Goal: Share content: Share content

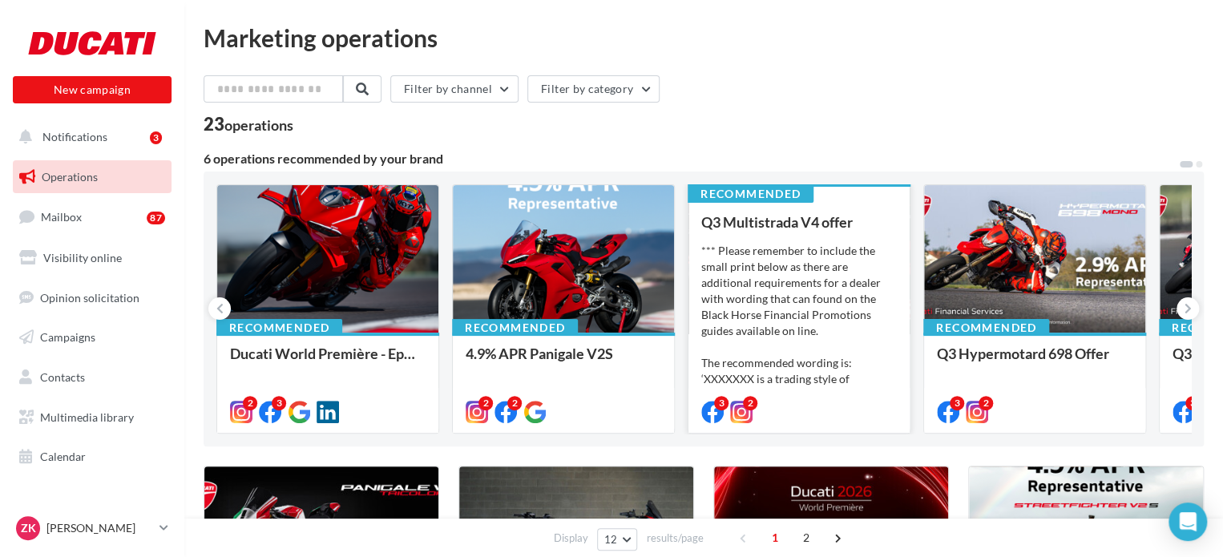
click at [831, 265] on div "*** Please remember to include the small print below as there are additional re…" at bounding box center [799, 323] width 196 height 160
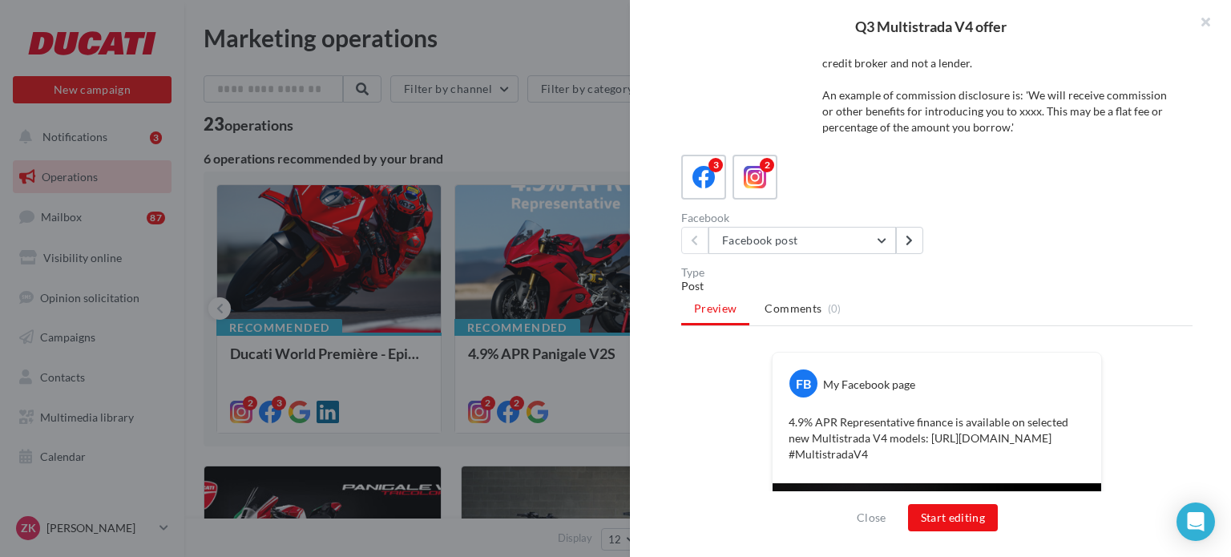
scroll to position [151, 0]
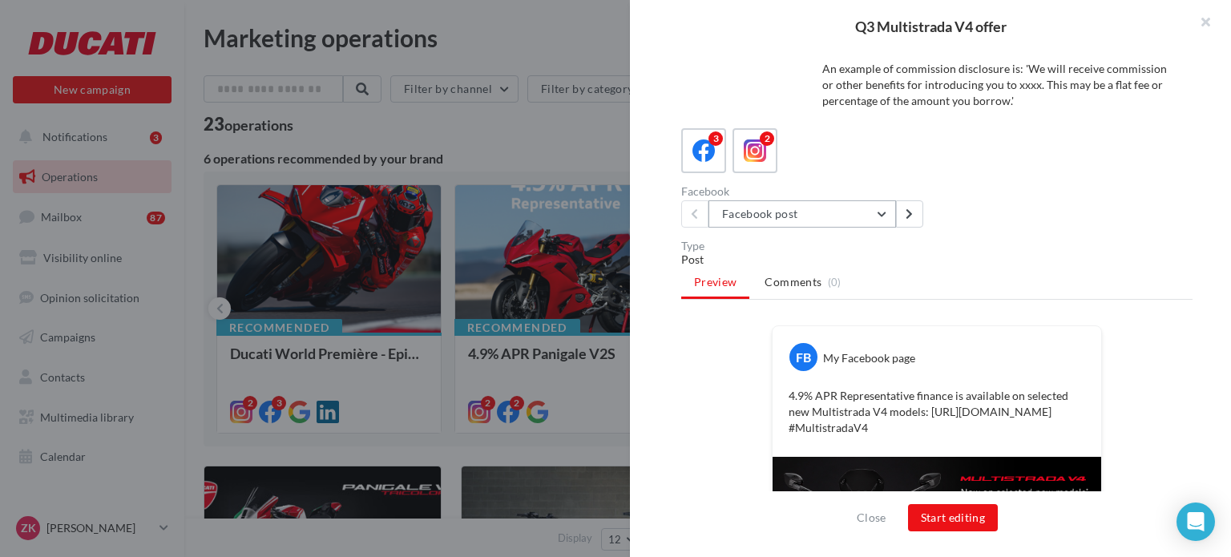
click at [808, 216] on button "Facebook post" at bounding box center [802, 213] width 188 height 27
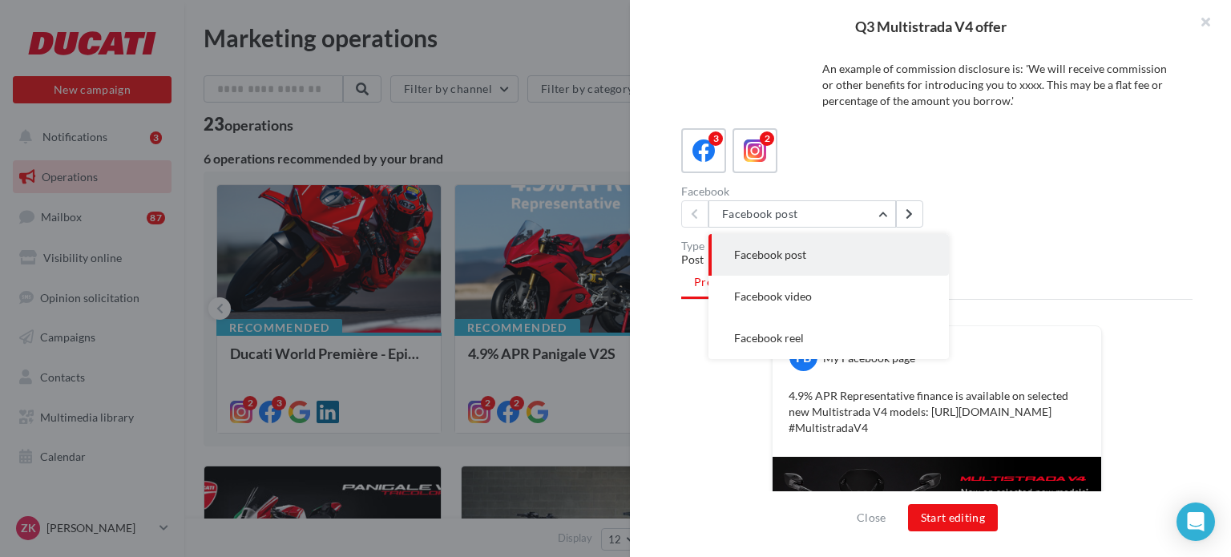
click at [1015, 192] on div "Facebook Facebook post Facebook post Facebook video Facebook reel" at bounding box center [943, 207] width 524 height 42
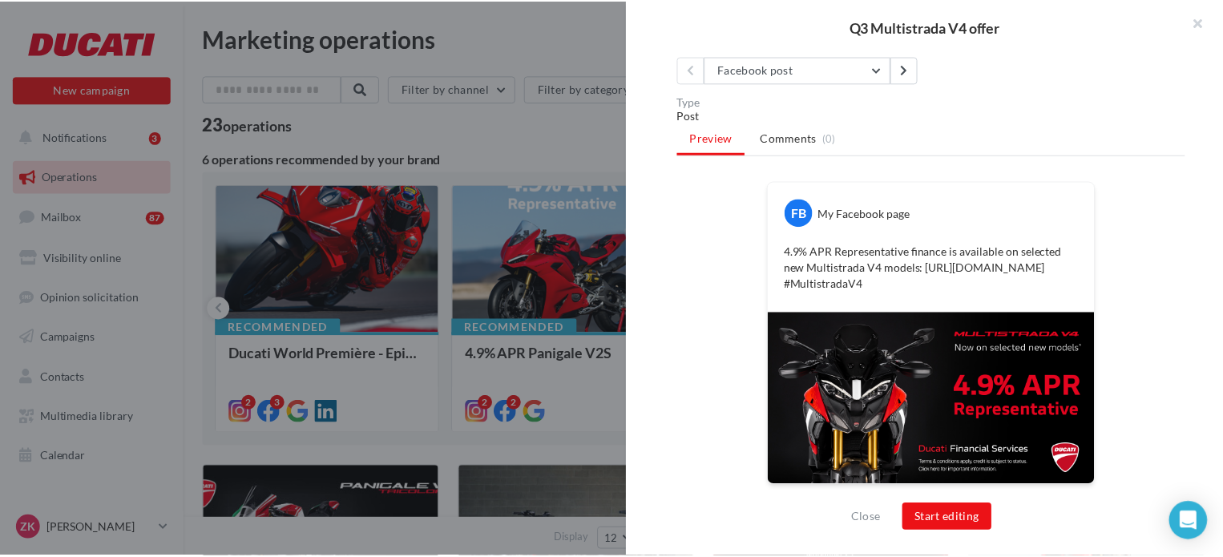
scroll to position [308, 0]
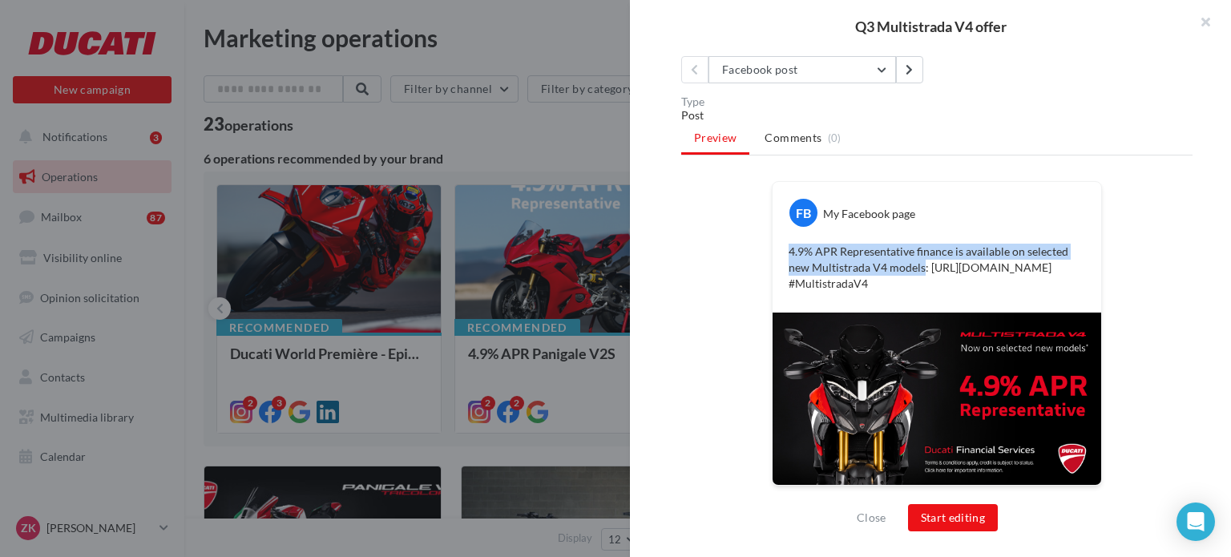
drag, startPoint x: 782, startPoint y: 237, endPoint x: 914, endPoint y: 249, distance: 132.8
click at [914, 249] on div "4.9% APR Representative finance is available on selected new Multistrada V4 mod…" at bounding box center [937, 268] width 321 height 56
copy p "4.9% APR Representative finance is available on selected new Multistrada V4 mod…"
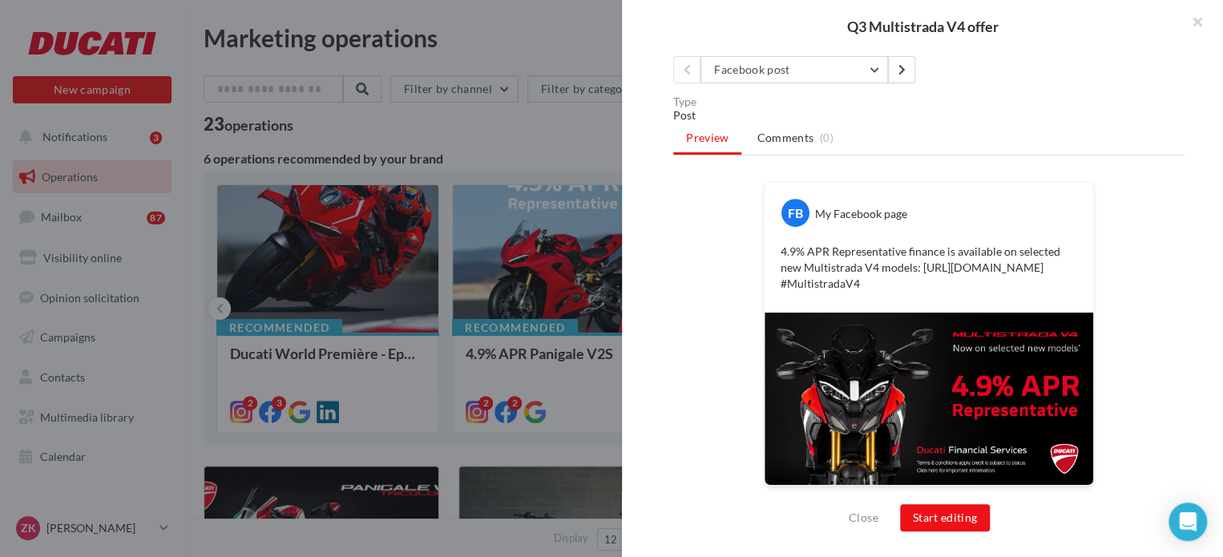
click at [578, 107] on div at bounding box center [611, 278] width 1223 height 557
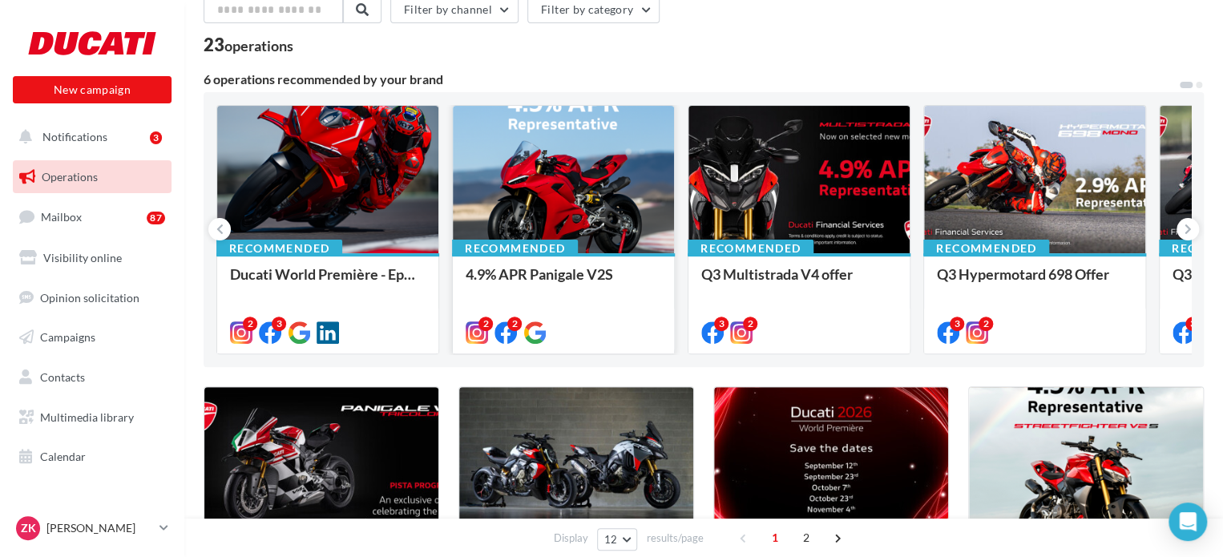
scroll to position [86, 0]
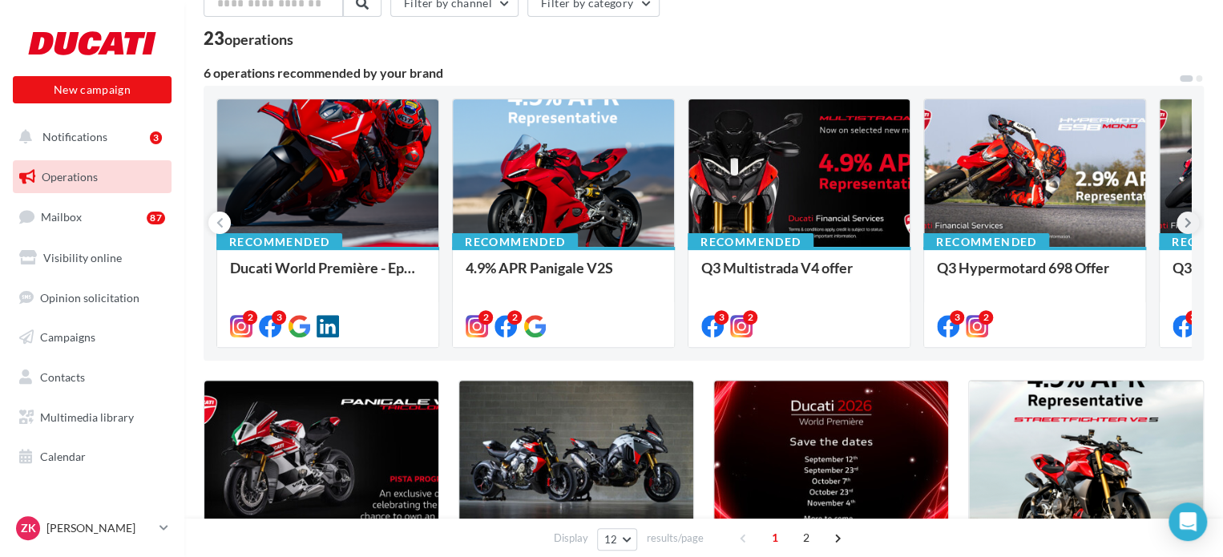
click at [1186, 221] on icon at bounding box center [1187, 223] width 7 height 16
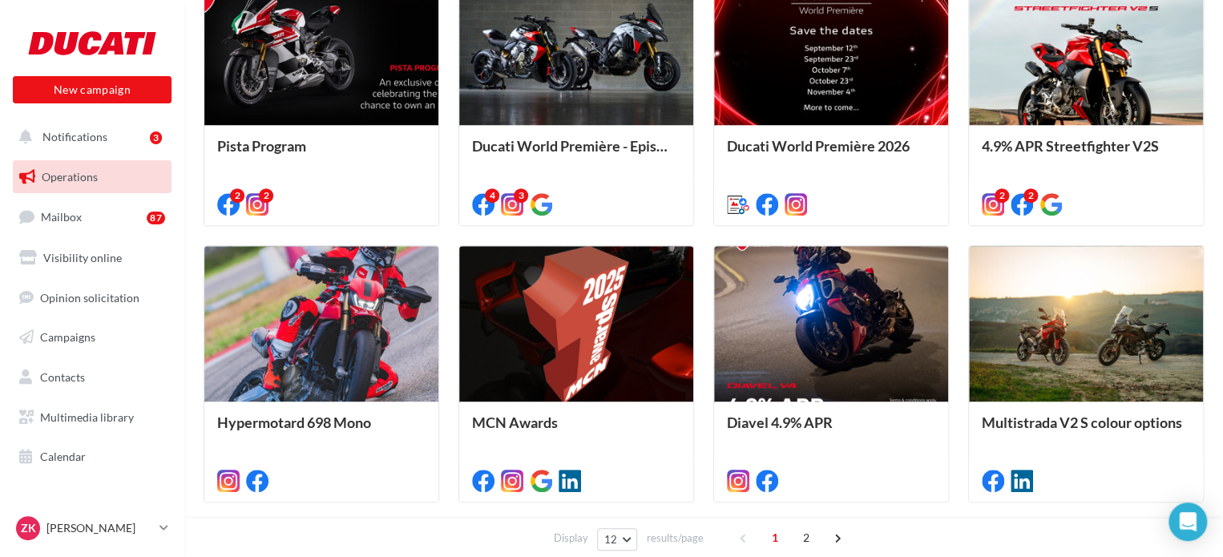
scroll to position [499, 0]
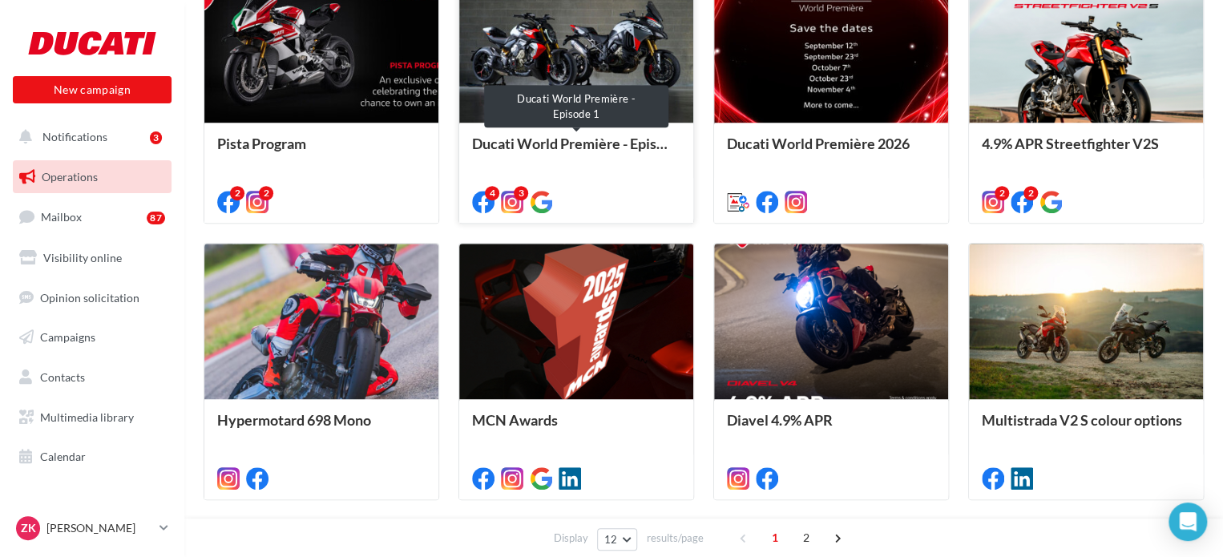
click at [512, 145] on div "Ducati World Première - Episode 1" at bounding box center [576, 151] width 208 height 32
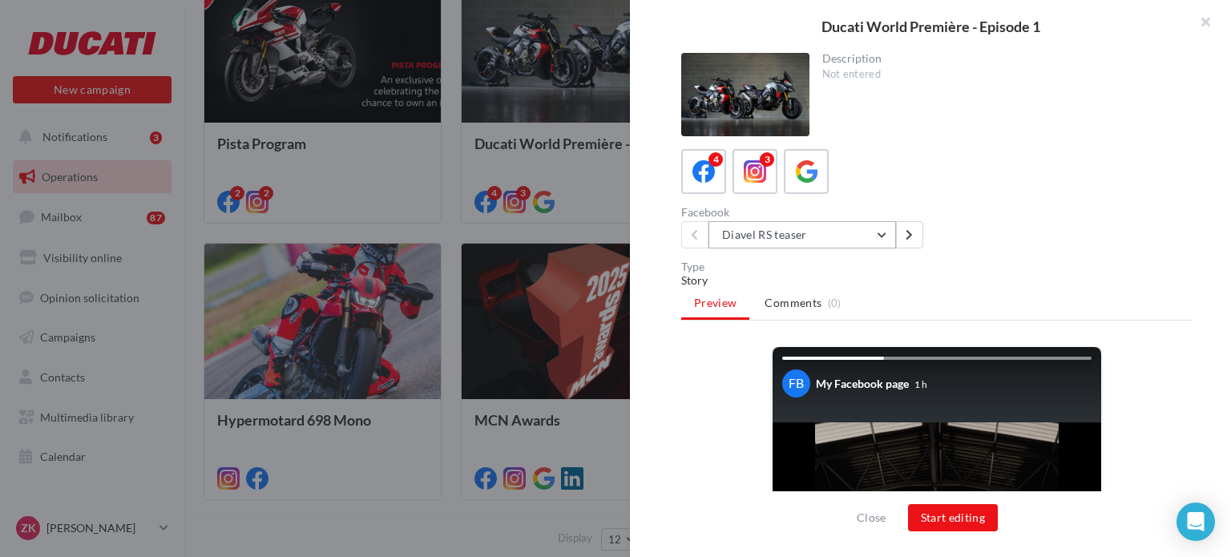
click at [792, 224] on button "Diavel RS teaser" at bounding box center [802, 234] width 188 height 27
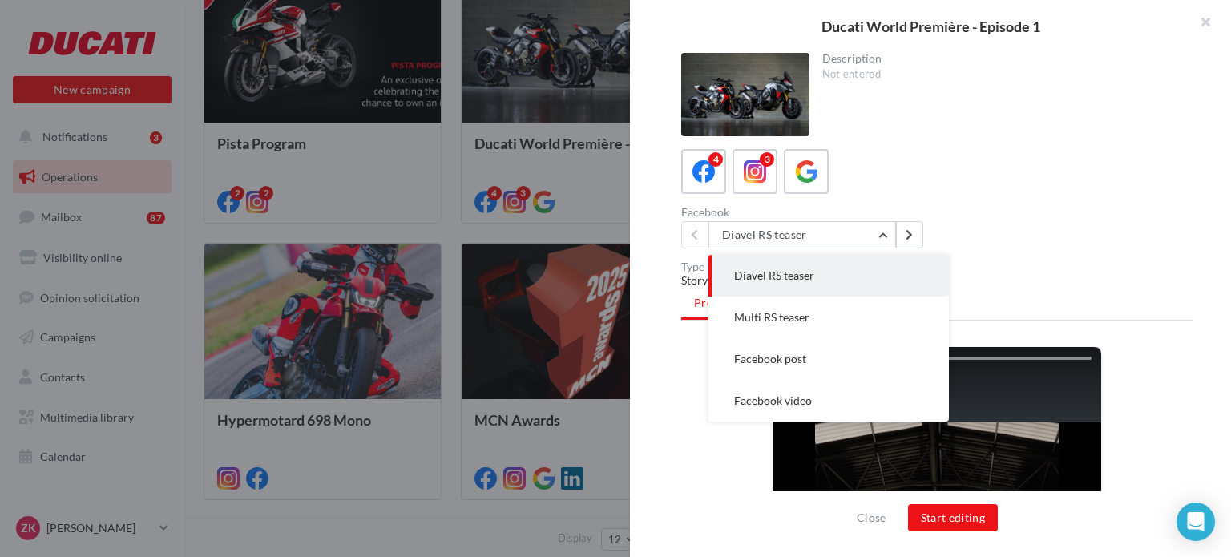
click at [932, 198] on div "4 3 Facebook Diavel RS teaser Diavel RS teaser Multi RS teaser Facebook post Fa…" at bounding box center [936, 198] width 511 height 99
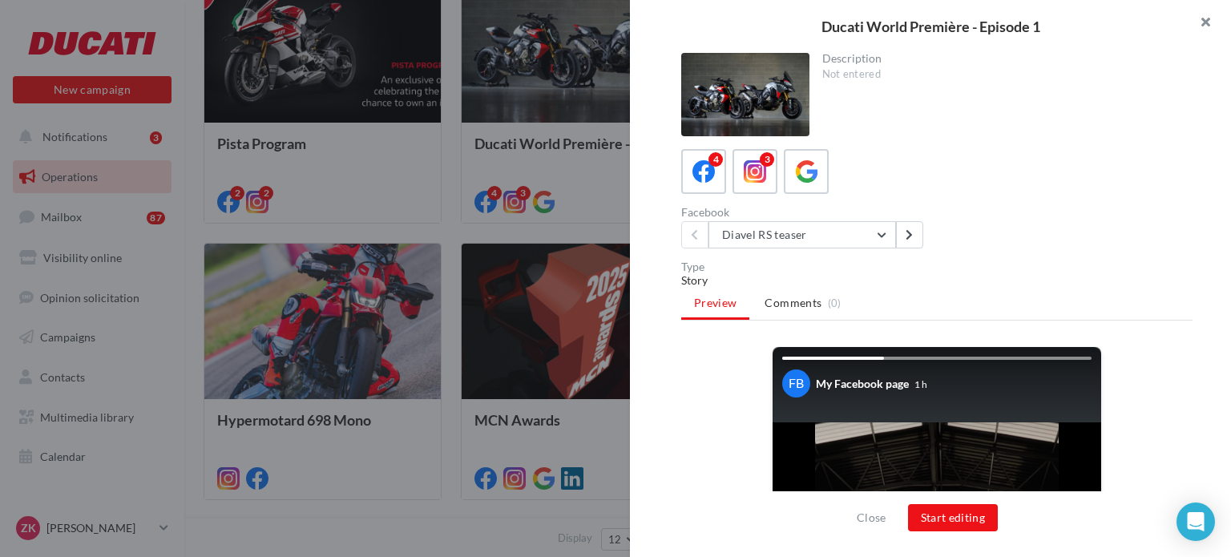
click at [1208, 21] on button "button" at bounding box center [1199, 24] width 64 height 48
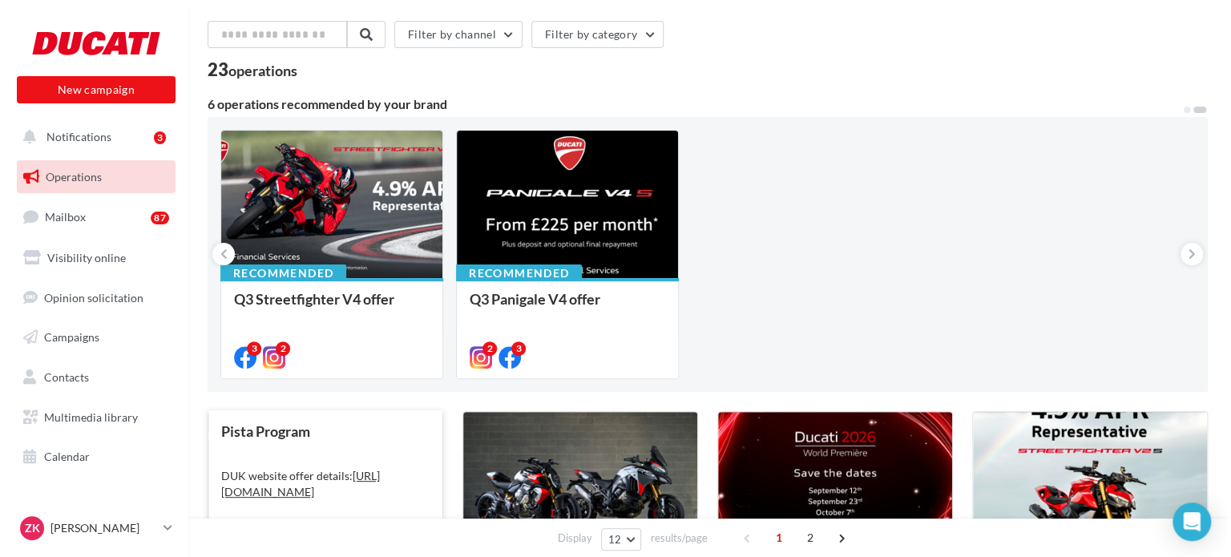
scroll to position [54, 0]
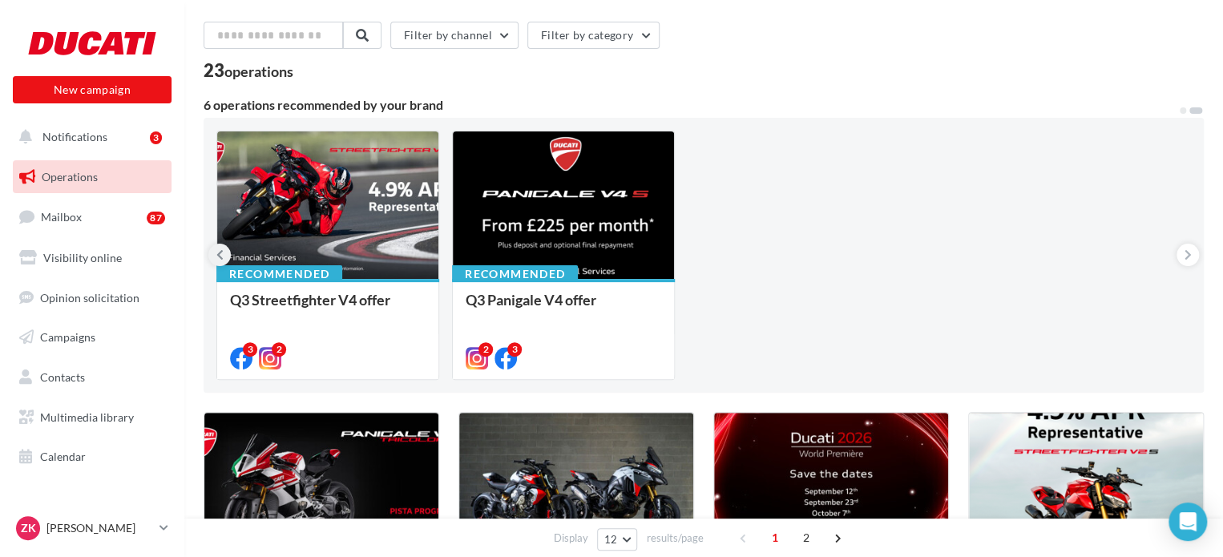
click at [215, 253] on button at bounding box center [219, 255] width 22 height 22
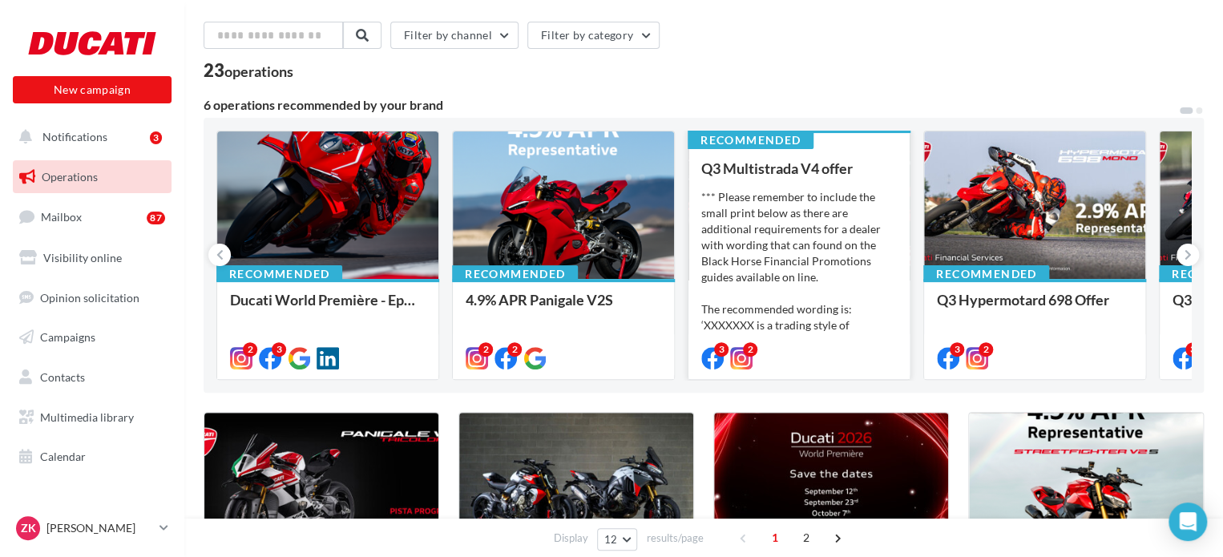
click at [793, 245] on div "*** Please remember to include the small print below as there are additional re…" at bounding box center [799, 269] width 196 height 160
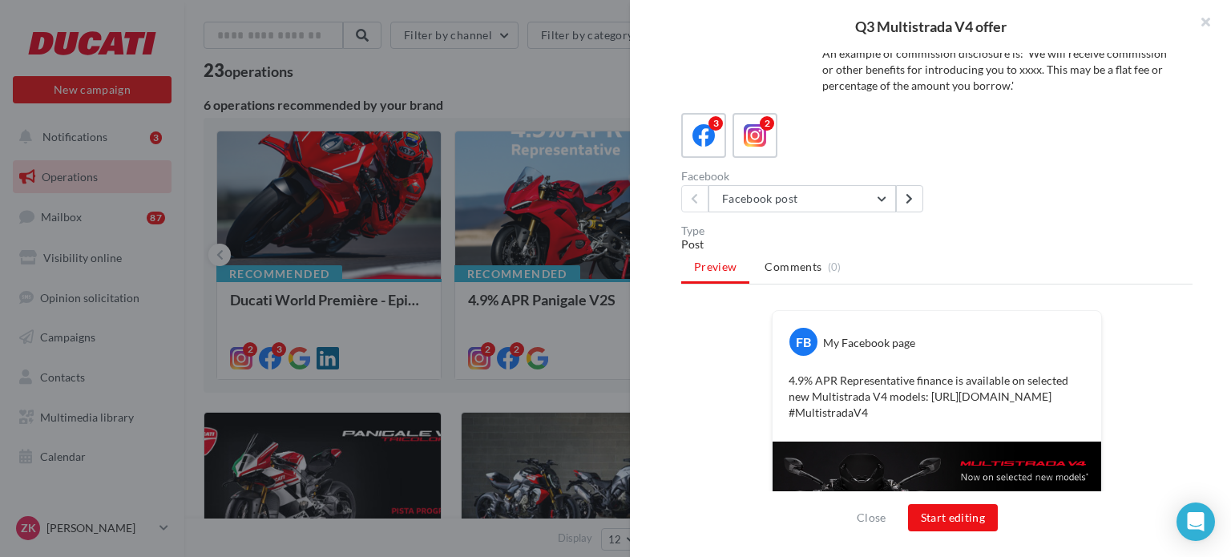
scroll to position [167, 0]
click at [749, 138] on icon at bounding box center [755, 134] width 23 height 23
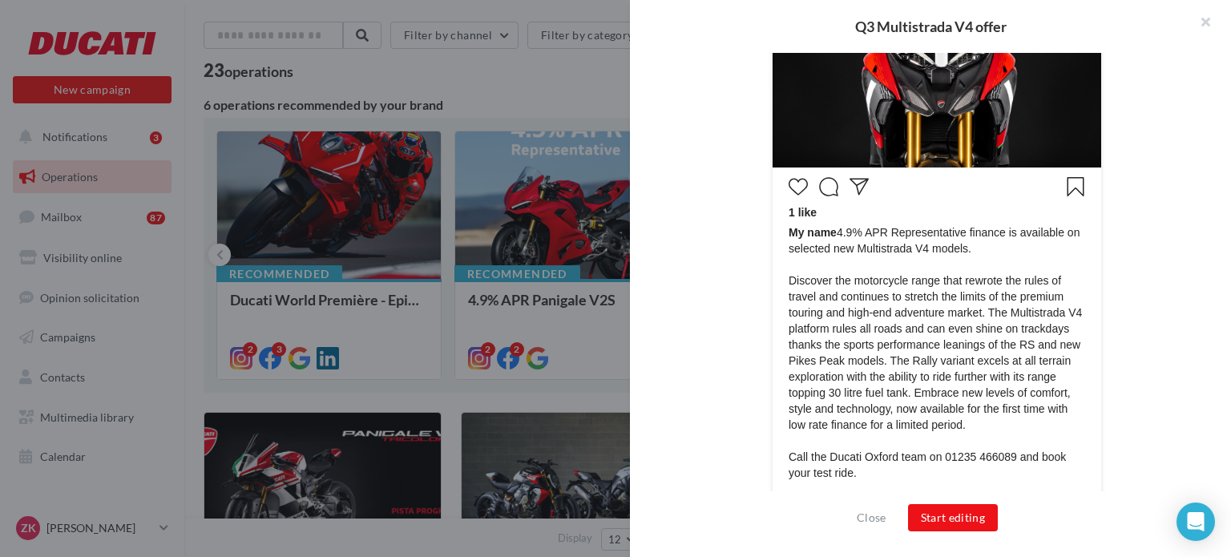
scroll to position [787, 0]
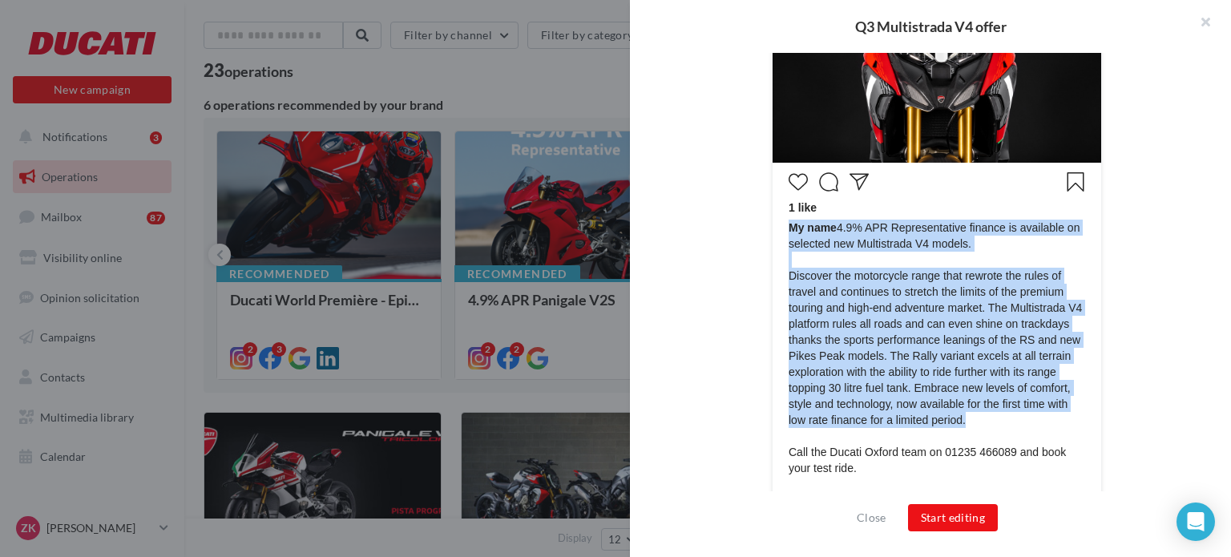
drag, startPoint x: 782, startPoint y: 275, endPoint x: 996, endPoint y: 421, distance: 258.9
click at [996, 421] on div "1 like My name 4.9% APR Representative finance is available on selected new Mul…" at bounding box center [937, 347] width 321 height 360
copy span "My name 4.9% APR Representative finance is available on selected new Multistrad…"
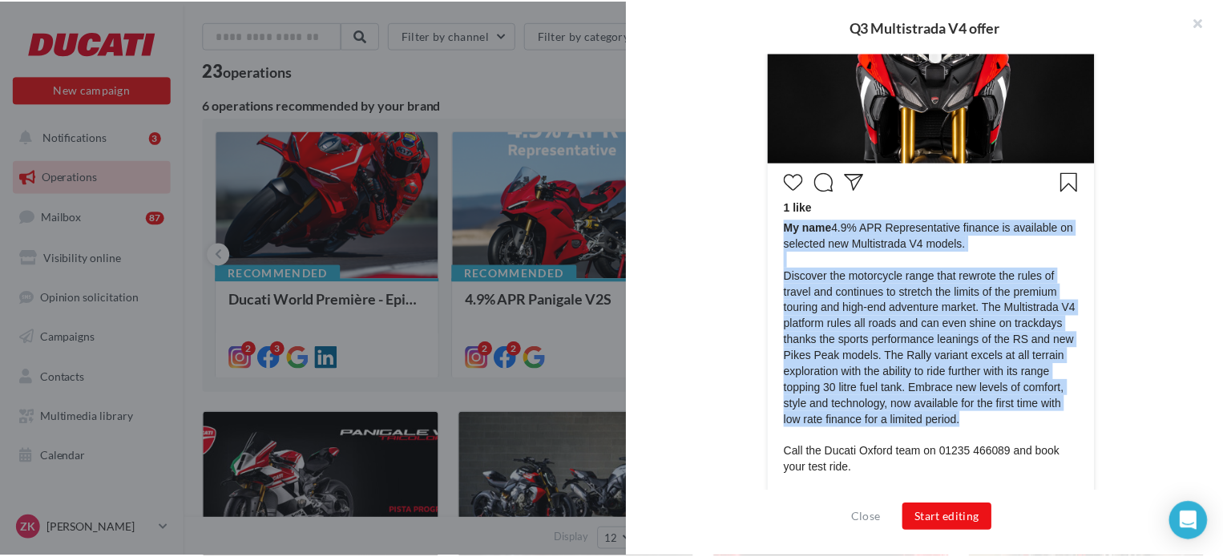
scroll to position [889, 0]
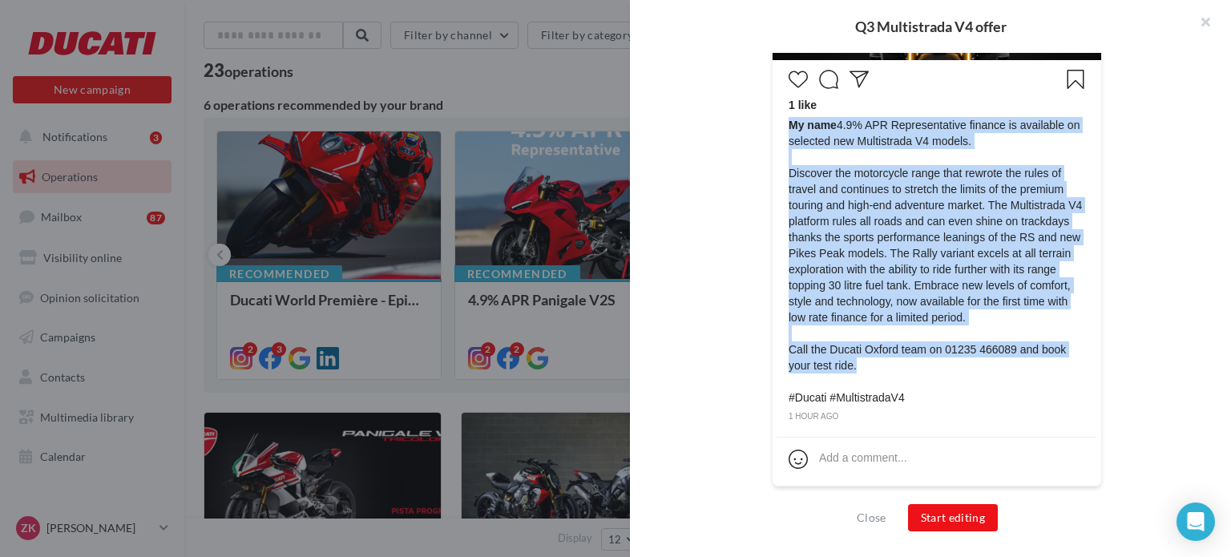
drag, startPoint x: 782, startPoint y: 344, endPoint x: 863, endPoint y: 367, distance: 84.2
click at [863, 367] on div "1 like My name 4.9% APR Representative finance is available on selected new Mul…" at bounding box center [937, 244] width 321 height 360
click at [870, 358] on span "My name 4.9% APR Representative finance is available on selected new Multistrad…" at bounding box center [937, 261] width 296 height 288
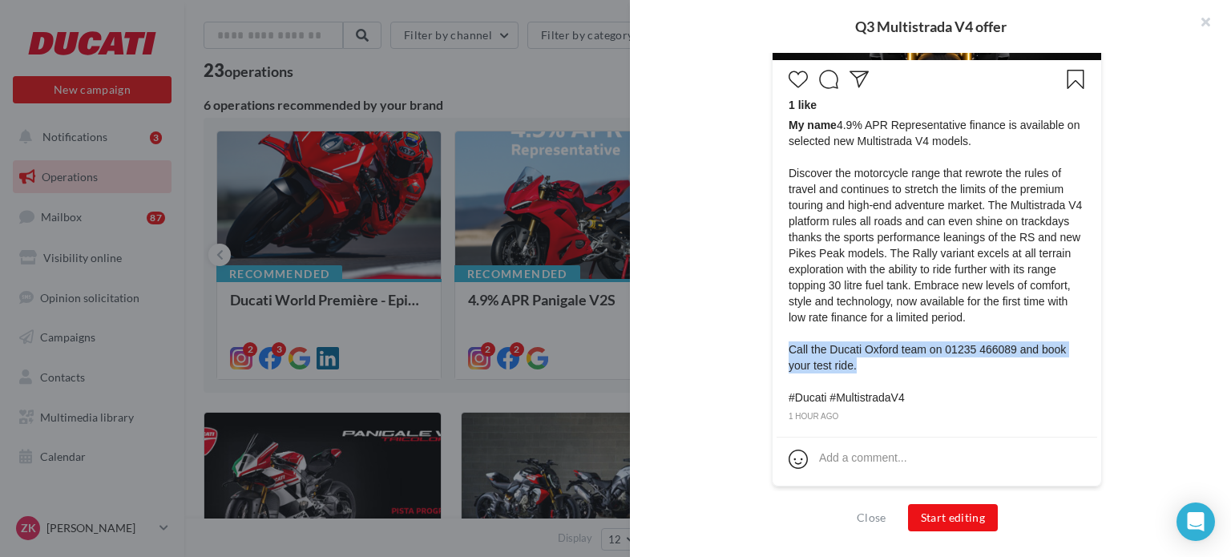
drag, startPoint x: 854, startPoint y: 367, endPoint x: 786, endPoint y: 350, distance: 70.2
click at [789, 350] on span "My name 4.9% APR Representative finance is available on selected new Multistrad…" at bounding box center [937, 261] width 296 height 288
copy span "Call the Ducati Oxford team on 01235 466089 and book your test ride."
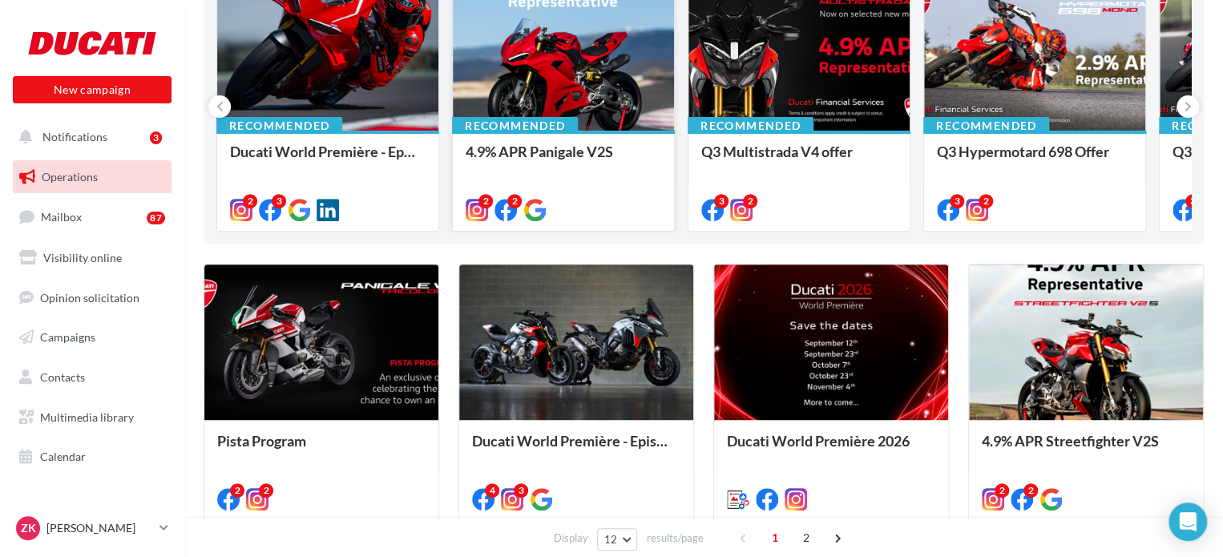
scroll to position [280, 0]
